Goal: Task Accomplishment & Management: Complete application form

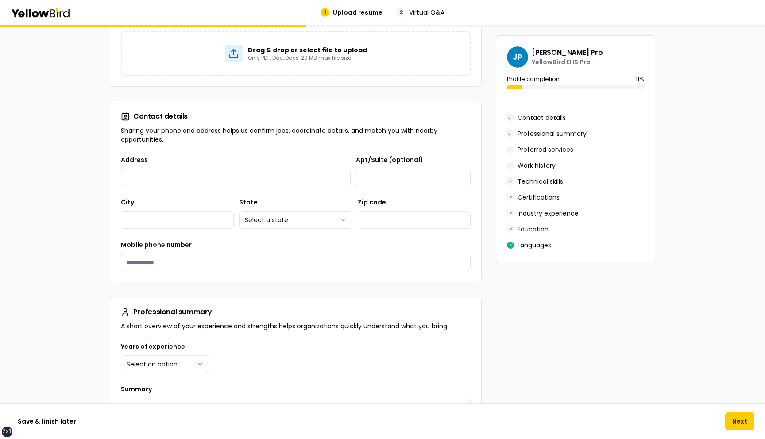
scroll to position [90, 0]
click at [744, 419] on button "Next" at bounding box center [739, 422] width 29 height 18
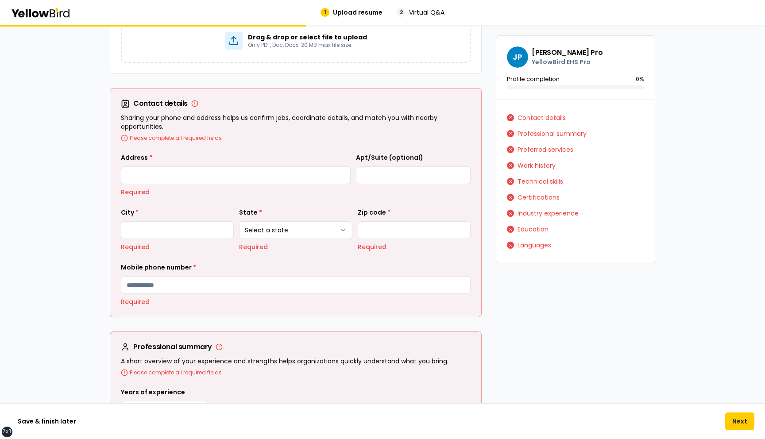
scroll to position [106, 0]
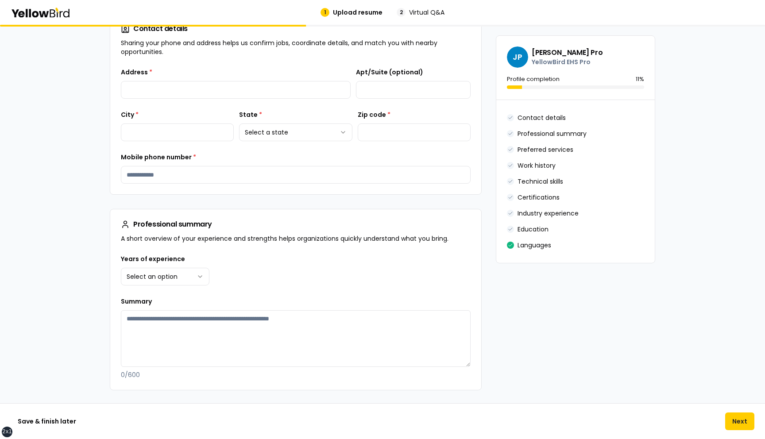
scroll to position [163, 0]
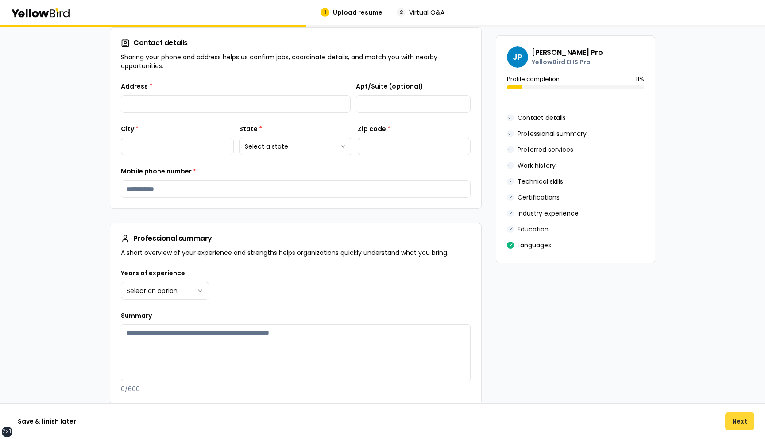
click at [736, 426] on button "Next" at bounding box center [739, 422] width 29 height 18
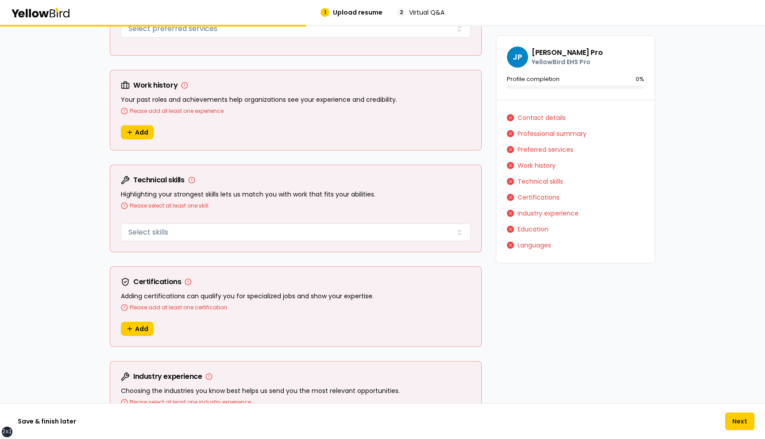
scroll to position [705, 0]
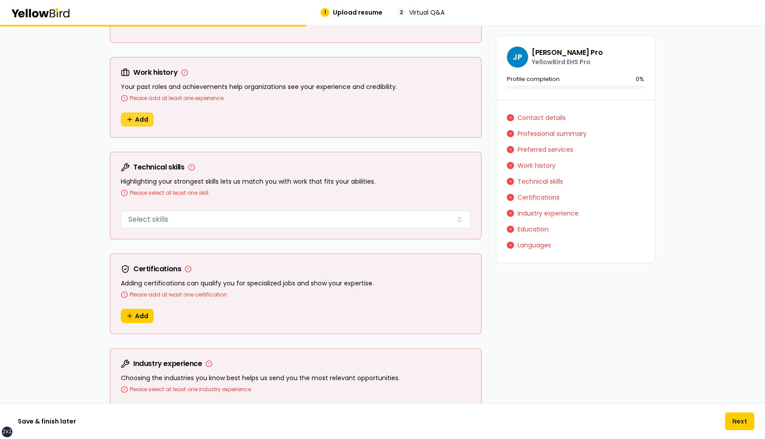
click at [141, 117] on span "Add" at bounding box center [141, 119] width 13 height 9
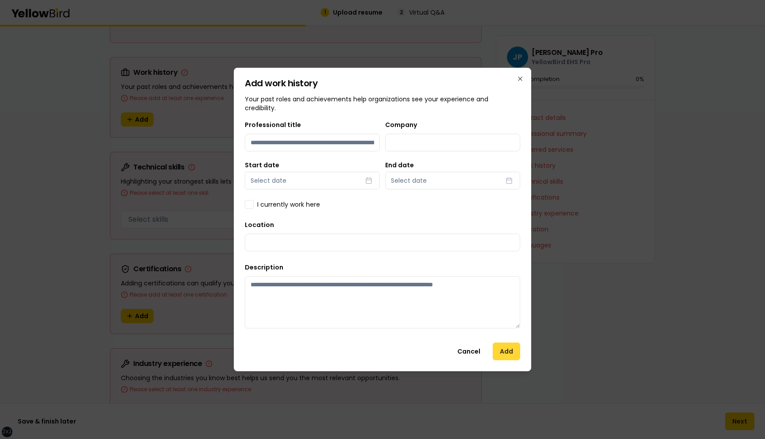
click at [504, 354] on button "Add" at bounding box center [506, 352] width 27 height 18
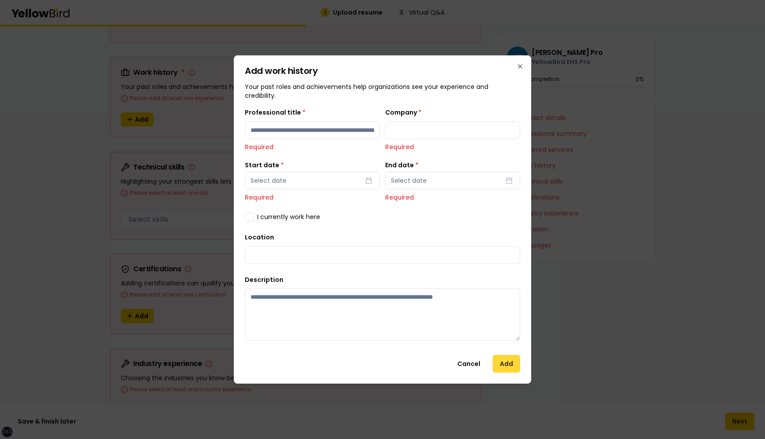
click at [505, 362] on button "Add" at bounding box center [506, 364] width 27 height 18
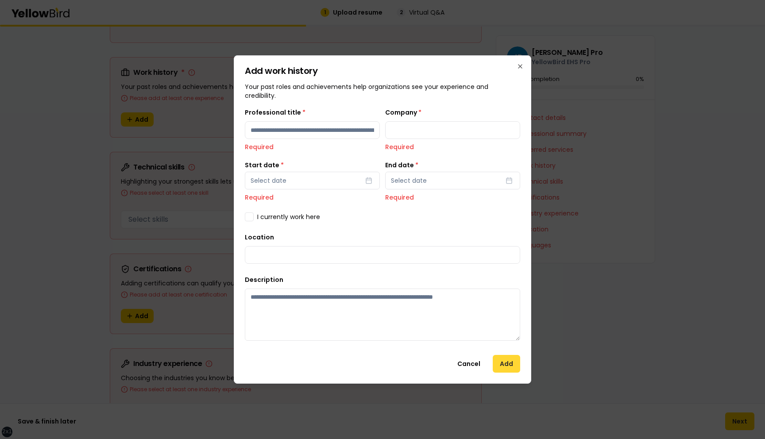
click at [505, 362] on button "Add" at bounding box center [506, 364] width 27 height 18
click at [520, 68] on icon "button" at bounding box center [520, 66] width 7 height 7
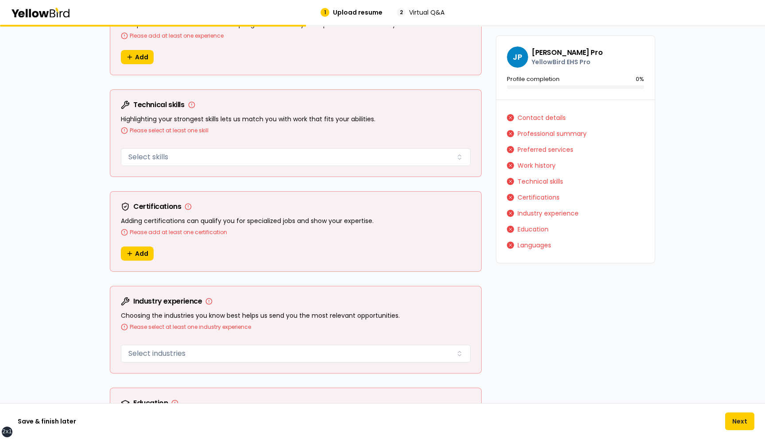
scroll to position [768, 0]
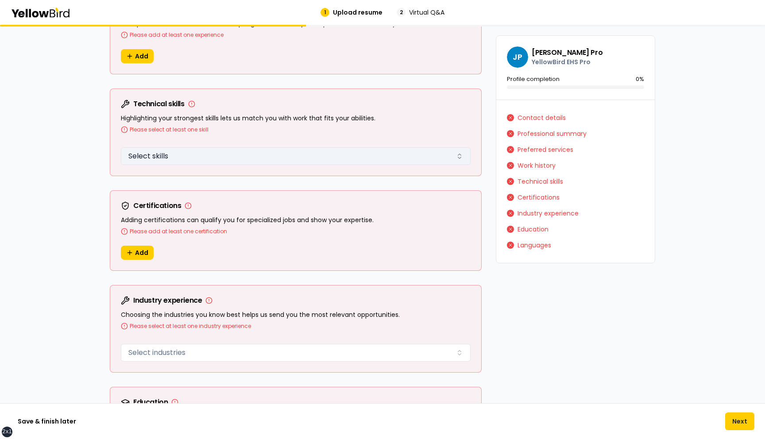
click at [174, 154] on button "Select skills" at bounding box center [296, 156] width 350 height 18
click at [192, 135] on div "Technical skills Highlighting your strongest skills lets us match you with work…" at bounding box center [295, 116] width 371 height 55
click at [196, 150] on button "Select skills" at bounding box center [296, 156] width 350 height 18
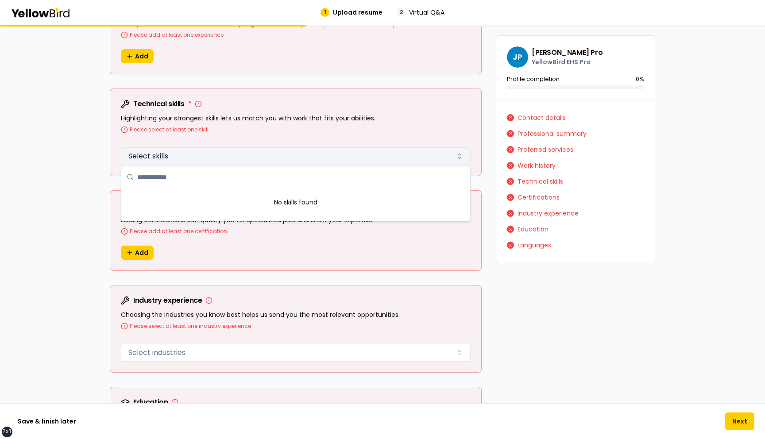
click at [196, 150] on button "Select skills" at bounding box center [296, 156] width 350 height 18
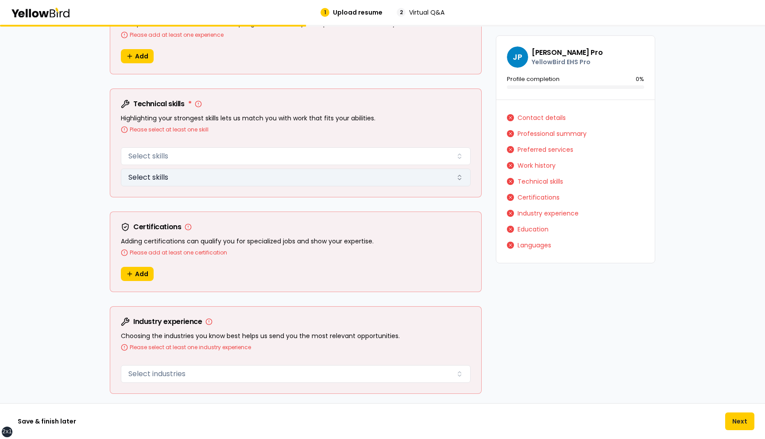
click at [176, 178] on button "Select skills" at bounding box center [296, 178] width 350 height 18
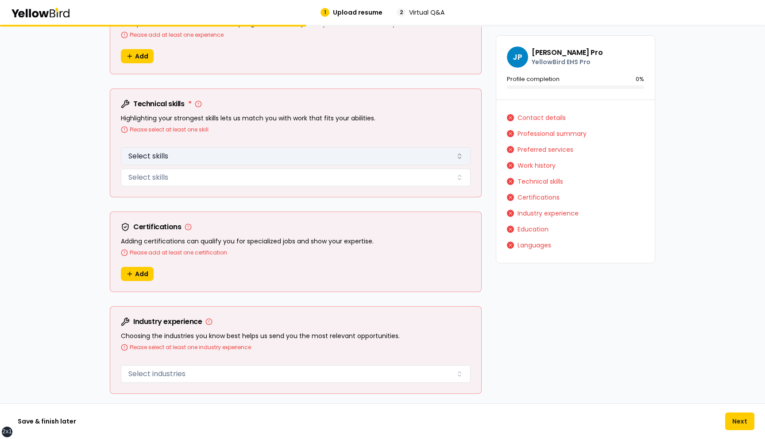
click at [177, 163] on button "Select skills" at bounding box center [296, 156] width 350 height 18
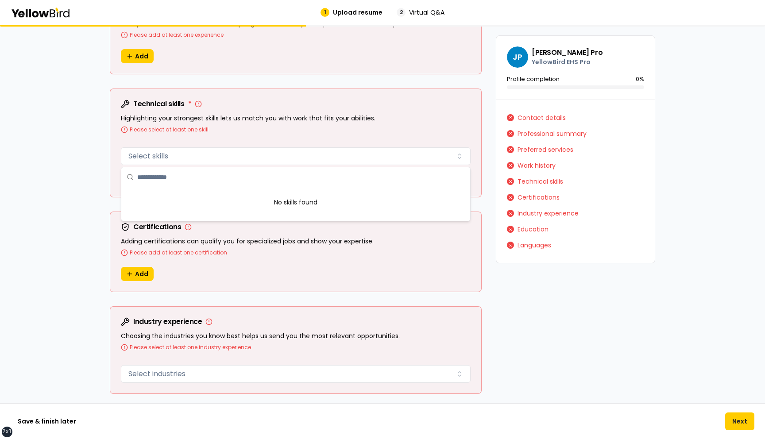
click at [175, 176] on input "text" at bounding box center [301, 176] width 328 height 19
click at [175, 155] on button "Select skills" at bounding box center [296, 156] width 350 height 18
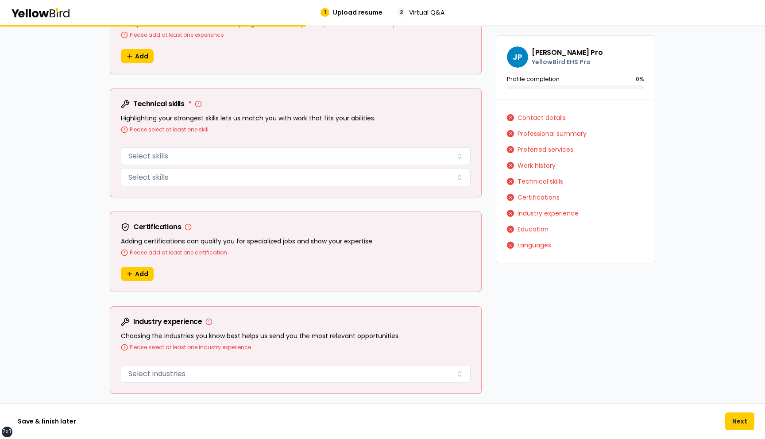
click at [83, 155] on div "**********" at bounding box center [382, 416] width 765 height 2319
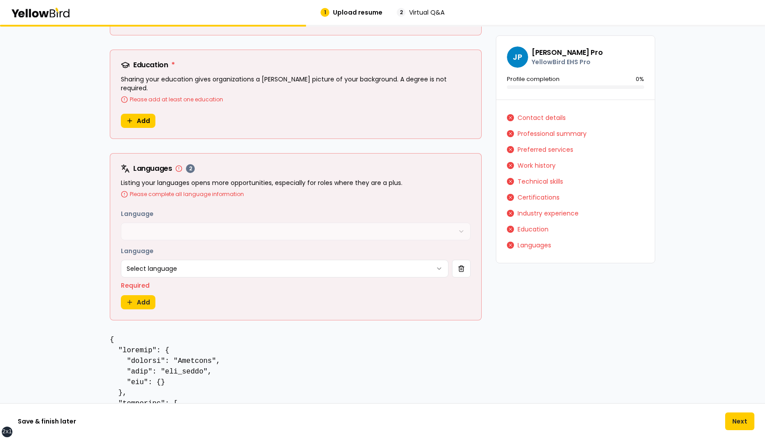
scroll to position [1093, 0]
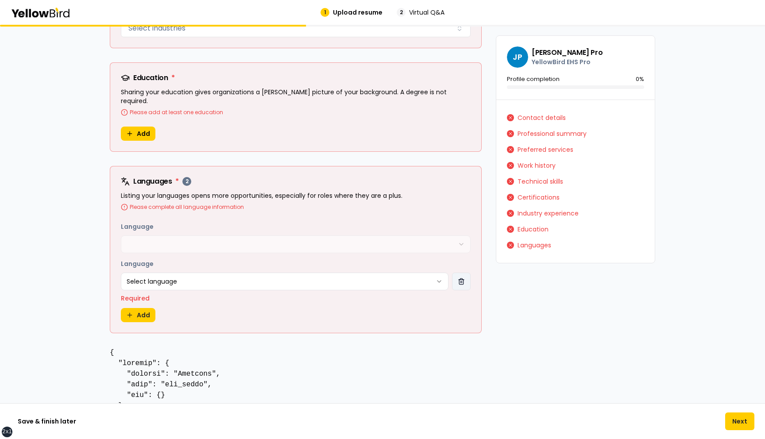
click at [460, 273] on button "button" at bounding box center [461, 282] width 19 height 18
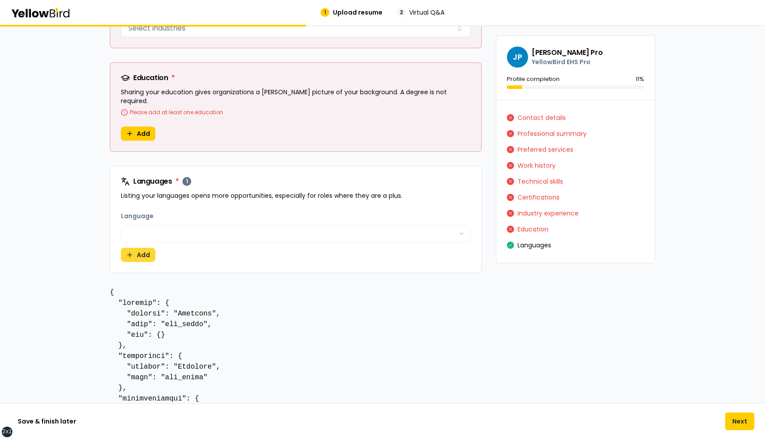
click at [147, 248] on button "Add" at bounding box center [138, 255] width 35 height 14
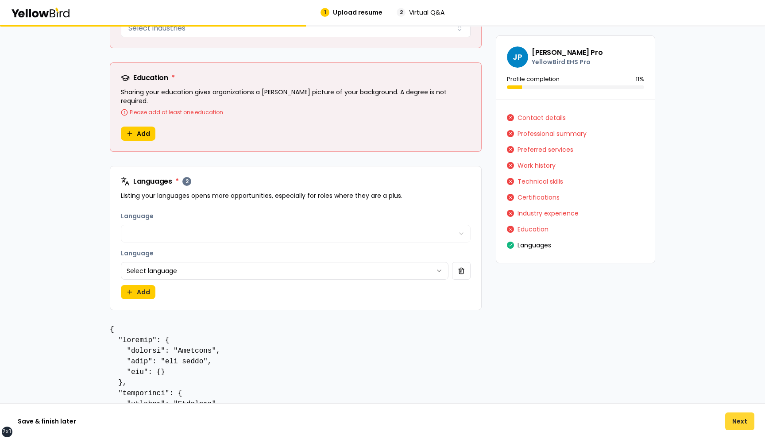
click at [736, 415] on button "Next" at bounding box center [739, 422] width 29 height 18
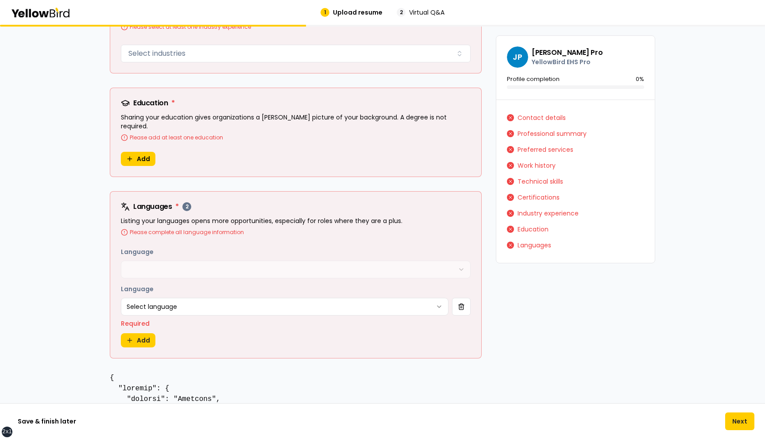
scroll to position [1069, 0]
click at [462, 297] on button "button" at bounding box center [461, 306] width 19 height 18
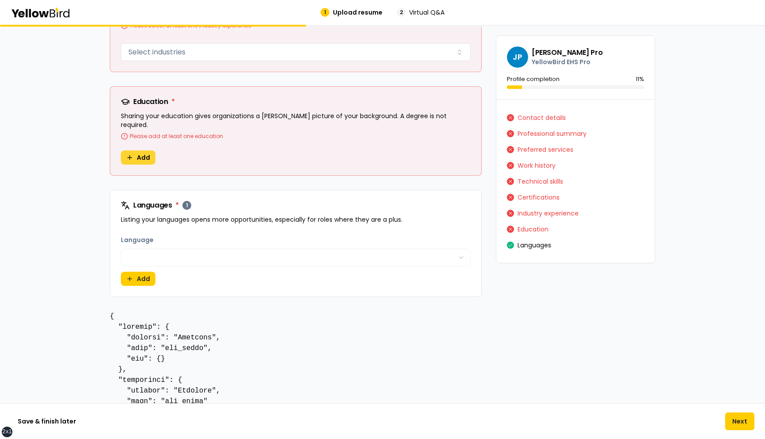
click at [143, 153] on span "Add" at bounding box center [143, 157] width 13 height 9
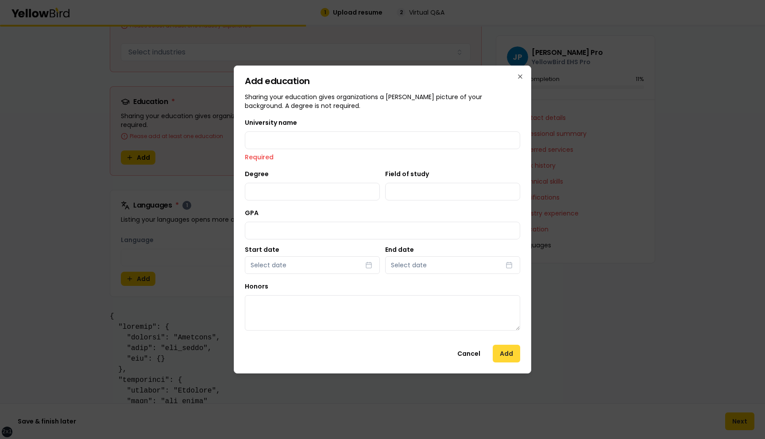
click at [513, 353] on button "Add" at bounding box center [506, 354] width 27 height 18
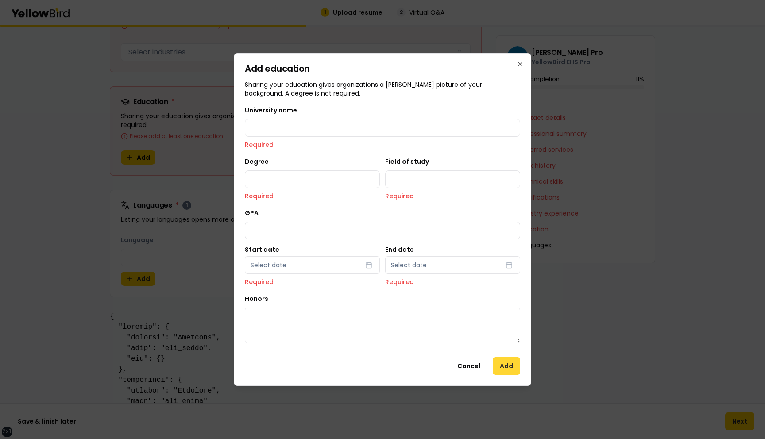
click at [513, 353] on div "Add education Sharing your education gives organizations a [PERSON_NAME] pictur…" at bounding box center [383, 219] width 298 height 333
click at [473, 365] on button "Cancel" at bounding box center [468, 366] width 37 height 18
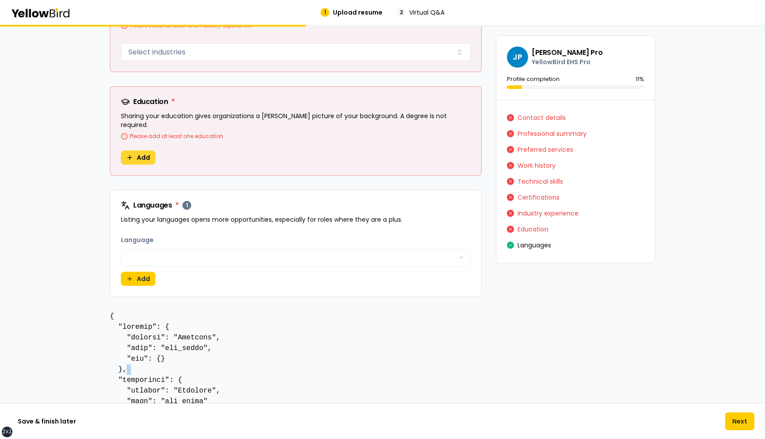
click at [136, 151] on button "Add" at bounding box center [138, 158] width 35 height 14
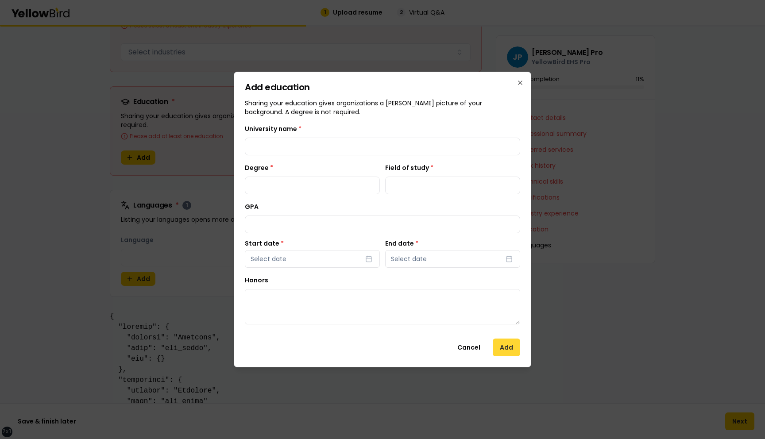
click at [514, 350] on button "Add" at bounding box center [506, 348] width 27 height 18
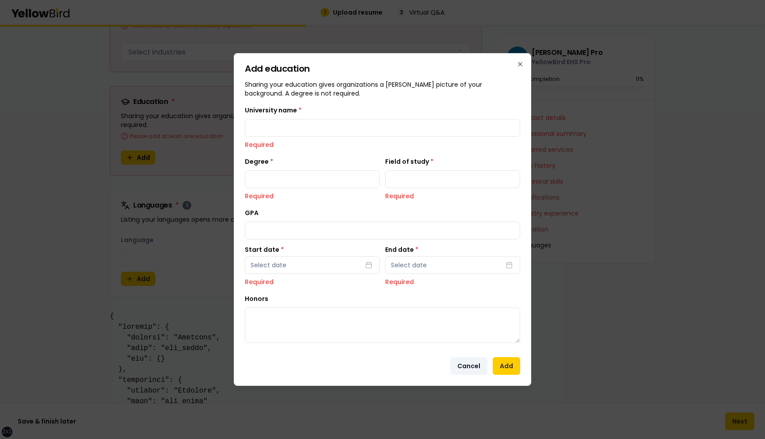
click at [473, 364] on button "Cancel" at bounding box center [468, 366] width 37 height 18
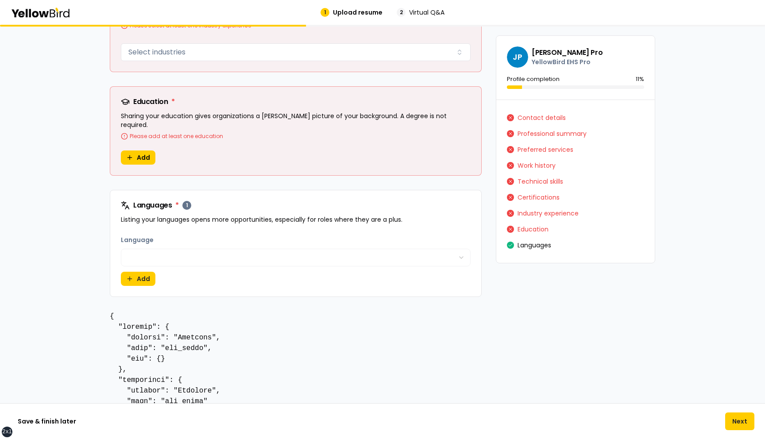
click at [493, 312] on div "**********" at bounding box center [383, 12] width 546 height 1981
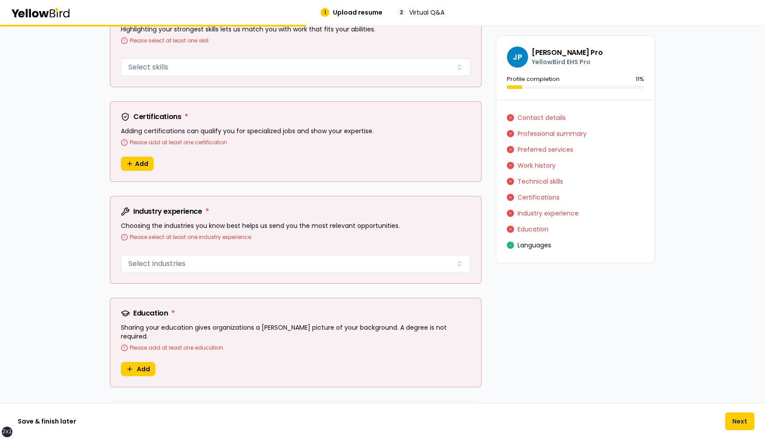
scroll to position [851, 0]
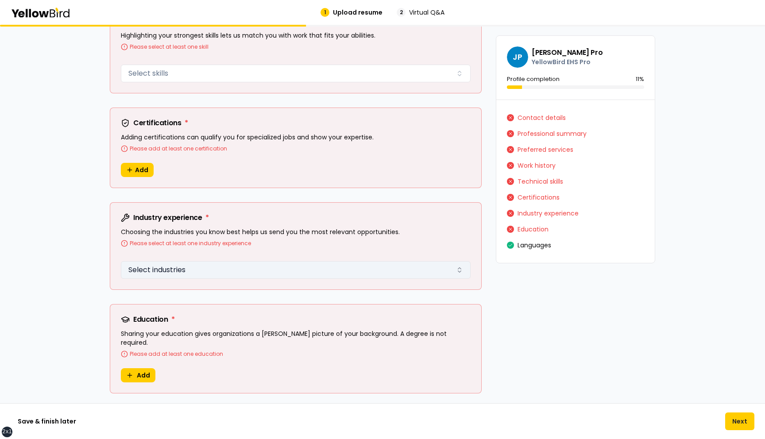
click at [315, 267] on button "Select industries" at bounding box center [296, 270] width 350 height 18
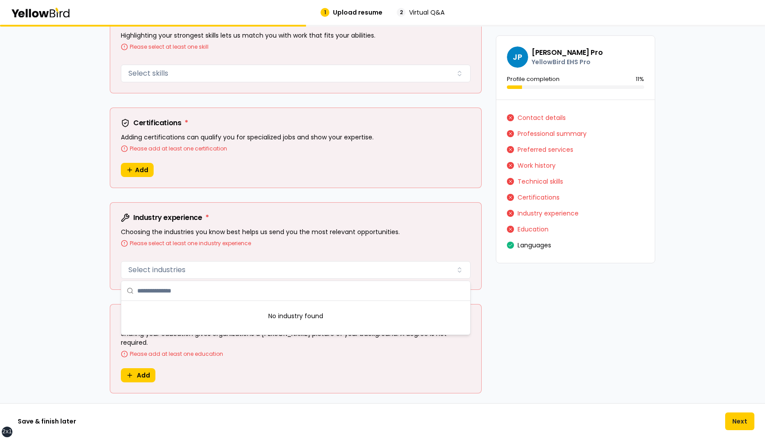
click at [324, 244] on div "Please select at least one industry experience" at bounding box center [296, 243] width 350 height 7
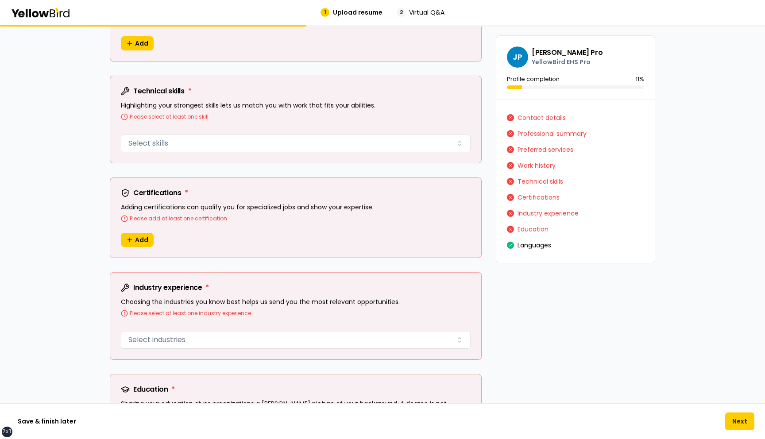
scroll to position [780, 0]
click at [138, 242] on span "Add" at bounding box center [141, 241] width 13 height 9
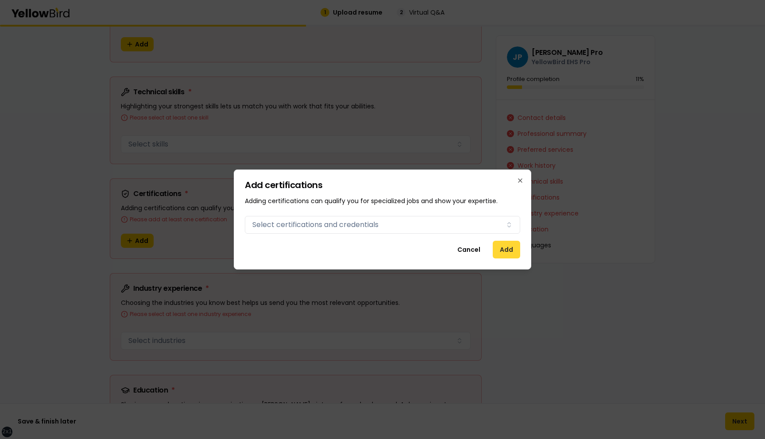
click at [500, 246] on button "Add" at bounding box center [506, 250] width 27 height 18
click at [505, 249] on button "Add" at bounding box center [506, 250] width 27 height 18
click at [512, 250] on button "Add" at bounding box center [506, 250] width 27 height 18
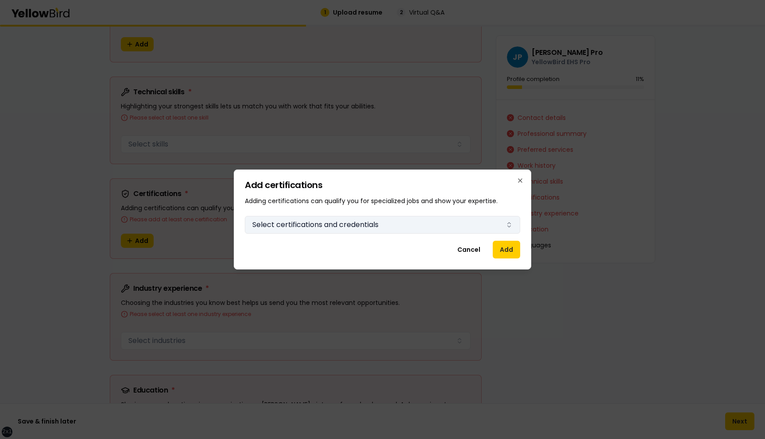
click at [384, 226] on button "Select certifications and credentials" at bounding box center [382, 225] width 275 height 18
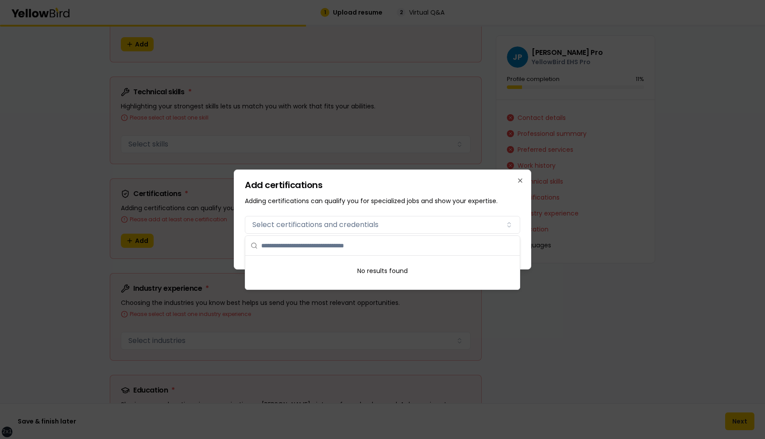
click at [375, 205] on p "Adding certifications can qualify you for specialized jobs and show your expert…" at bounding box center [382, 201] width 275 height 9
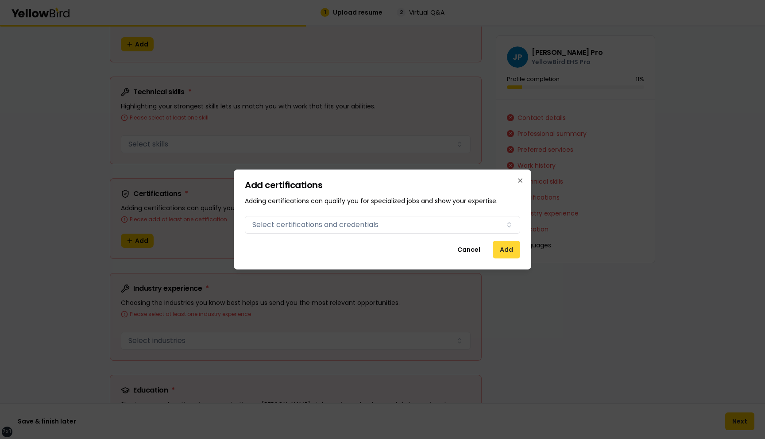
click at [520, 243] on button "Add" at bounding box center [506, 250] width 27 height 18
click at [512, 243] on button "Add" at bounding box center [506, 250] width 27 height 18
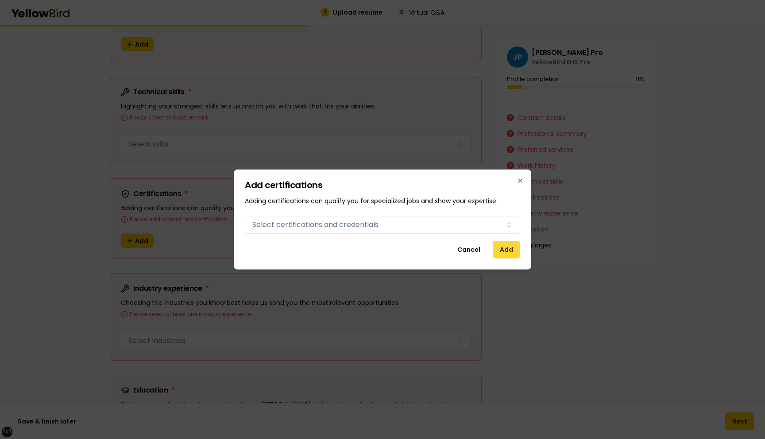
click at [512, 243] on button "Add" at bounding box center [506, 250] width 27 height 18
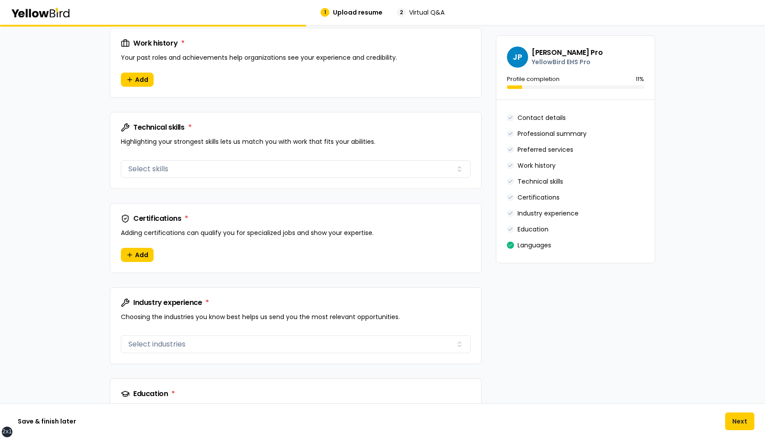
scroll to position [636, 0]
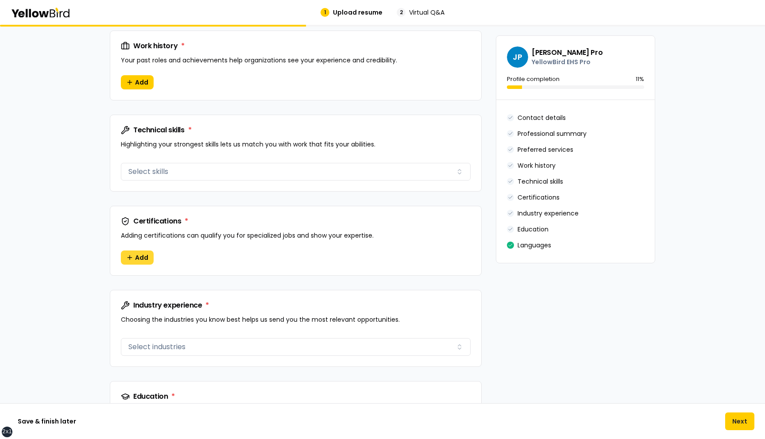
click at [143, 259] on span "Add" at bounding box center [141, 257] width 13 height 9
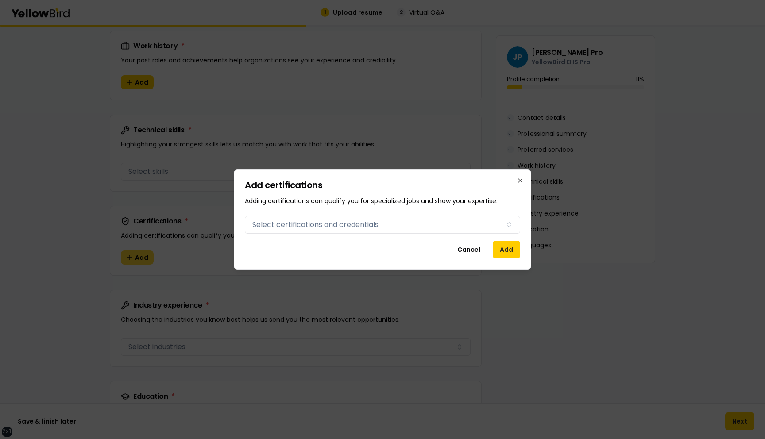
click at [143, 259] on div at bounding box center [382, 219] width 765 height 439
click at [510, 256] on button "Add" at bounding box center [506, 250] width 27 height 18
